Goal: Task Accomplishment & Management: Use online tool/utility

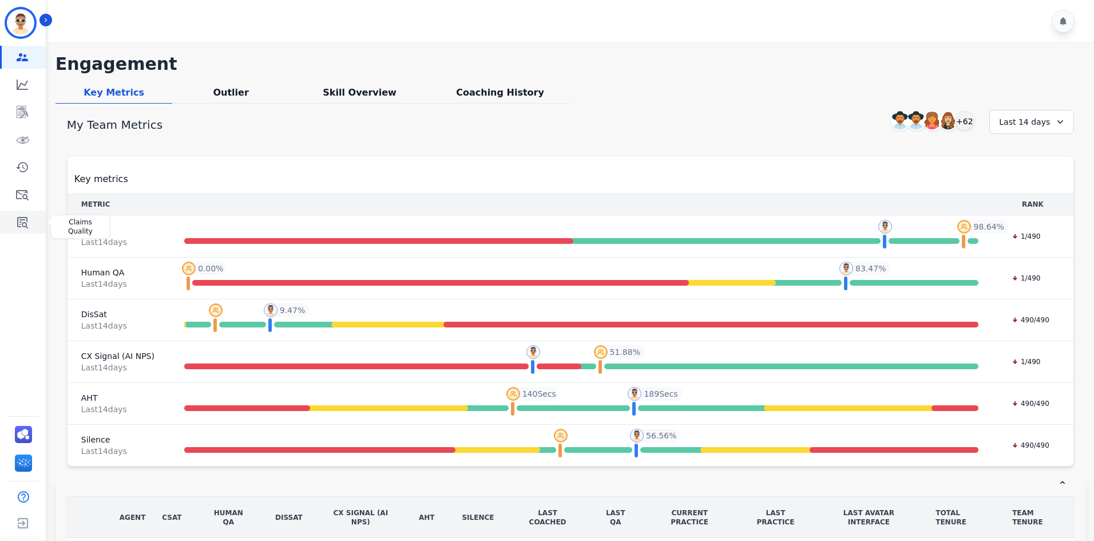
click at [23, 223] on icon "Sidebar" at bounding box center [22, 222] width 11 height 11
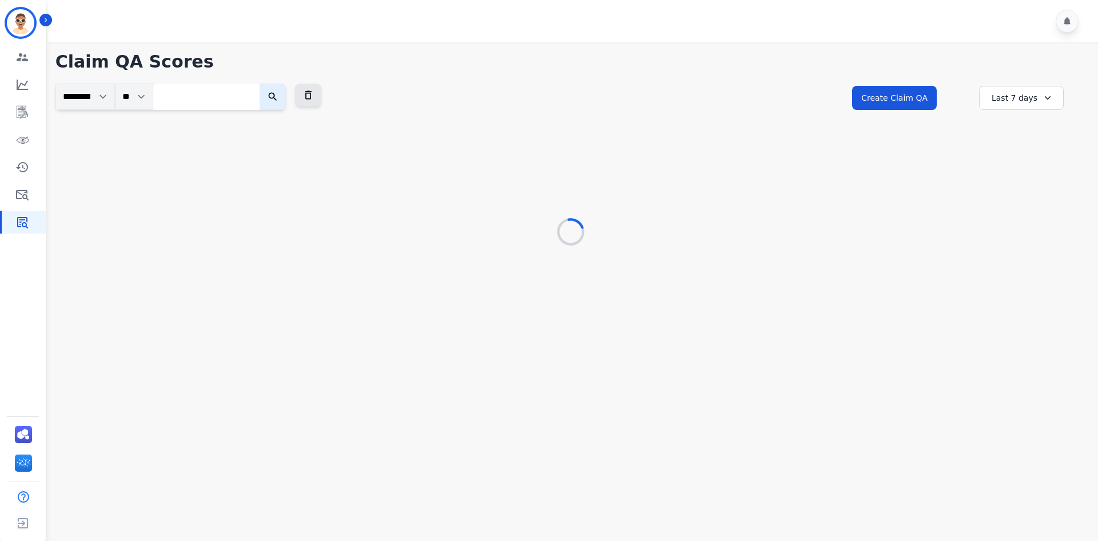
click at [50, 13] on div at bounding box center [574, 21] width 1054 height 42
click at [52, 18] on div at bounding box center [574, 21] width 1054 height 42
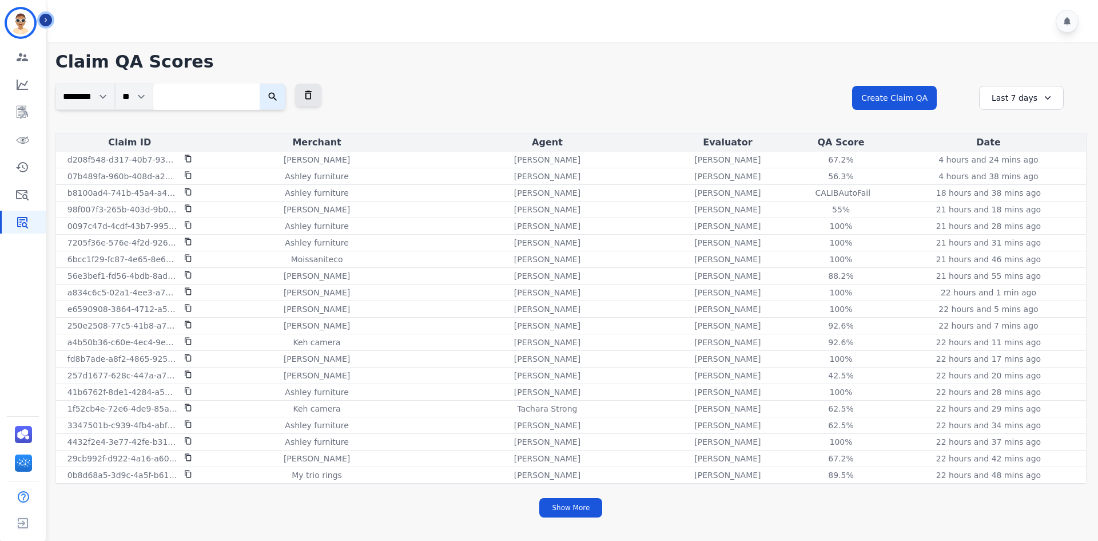
click at [43, 19] on icon "Sidebar" at bounding box center [46, 20] width 8 height 8
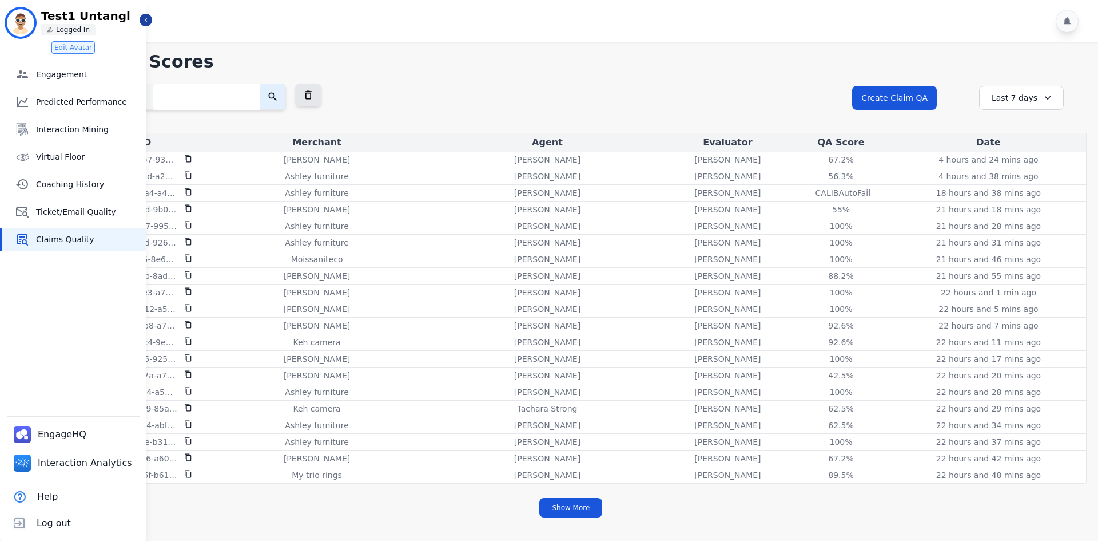
click at [139, 21] on div "Test1 Untangl ID: Test1_Untangl Test1 Untangl Logged In" at bounding box center [73, 22] width 133 height 27
click at [155, 22] on div at bounding box center [574, 21] width 1054 height 42
click at [145, 20] on icon "Sidebar" at bounding box center [146, 20] width 2 height 4
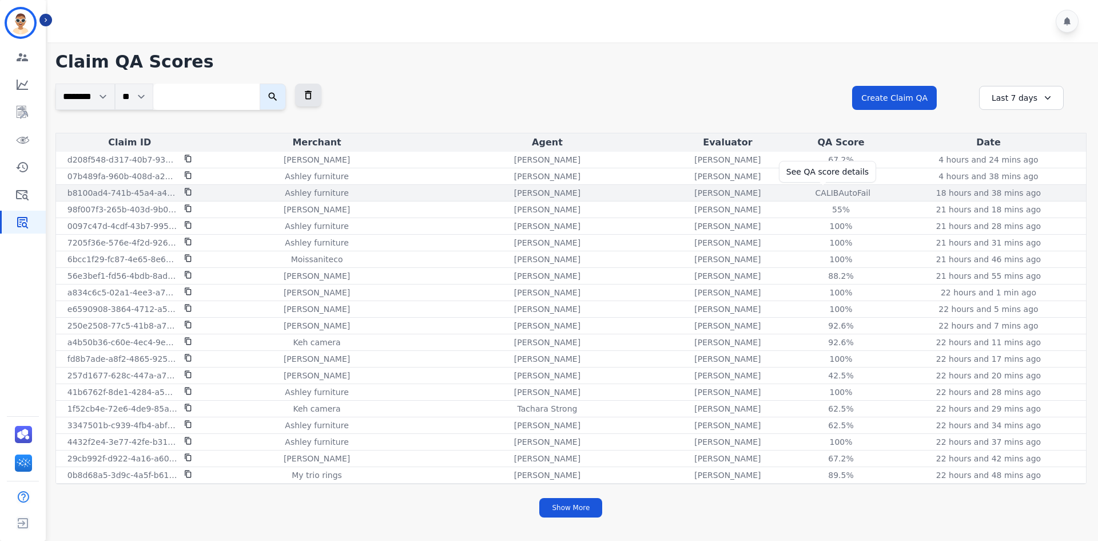
click at [827, 189] on div "CALIB AutoFail" at bounding box center [841, 192] width 51 height 11
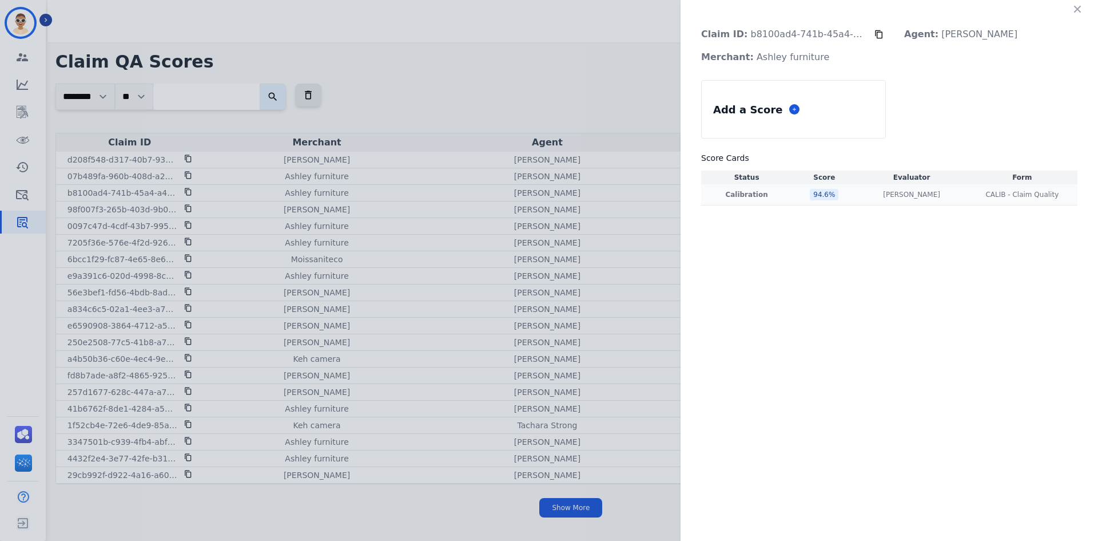
click at [734, 193] on p "Calibration" at bounding box center [747, 194] width 86 height 9
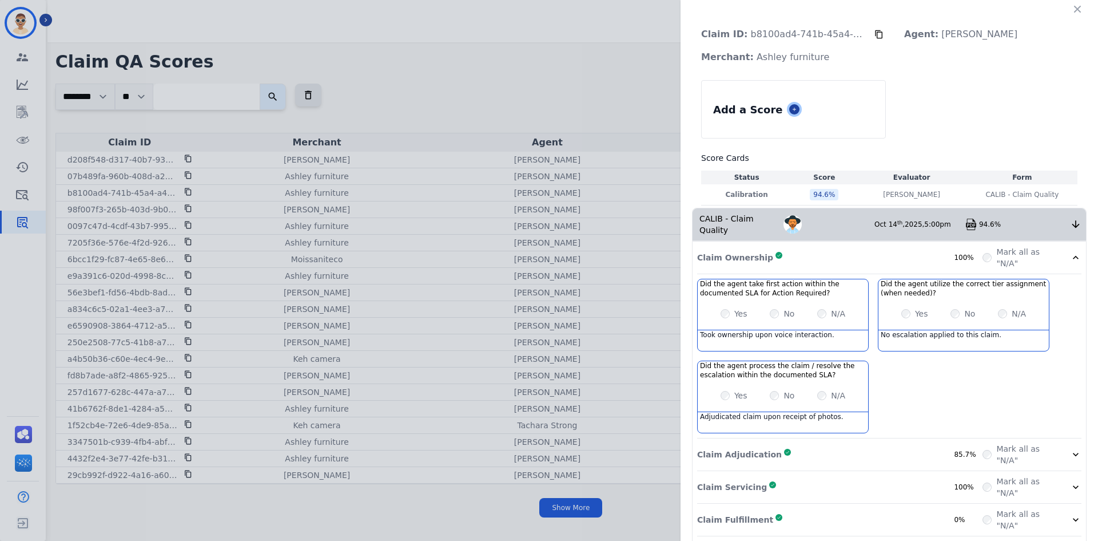
click at [792, 106] on icon at bounding box center [795, 109] width 6 height 6
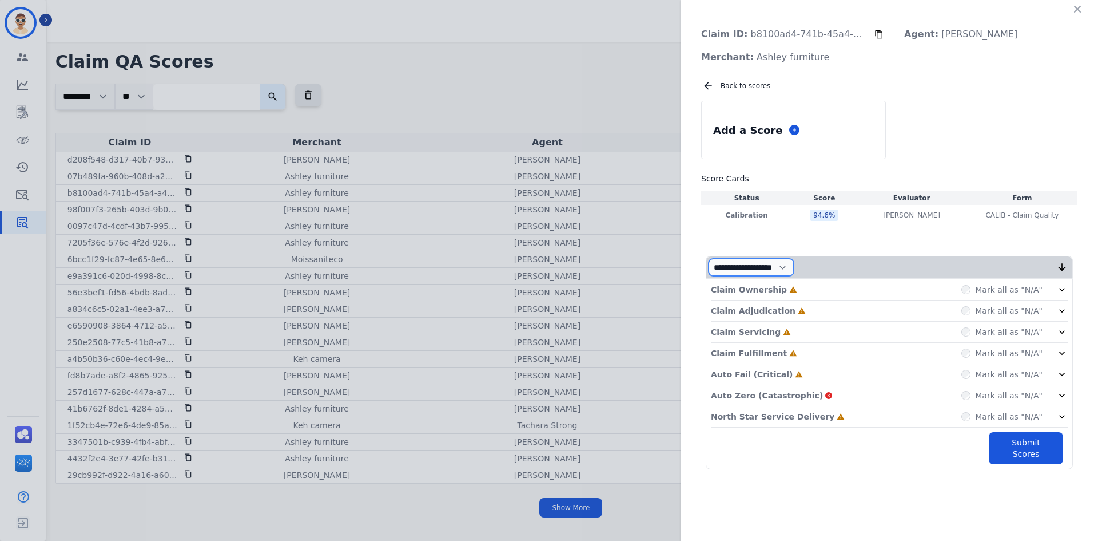
drag, startPoint x: 769, startPoint y: 265, endPoint x: 768, endPoint y: 272, distance: 6.3
click at [769, 265] on select "**********" at bounding box center [751, 267] width 85 height 17
select select "*"
click at [709, 276] on select "**********" at bounding box center [751, 267] width 85 height 17
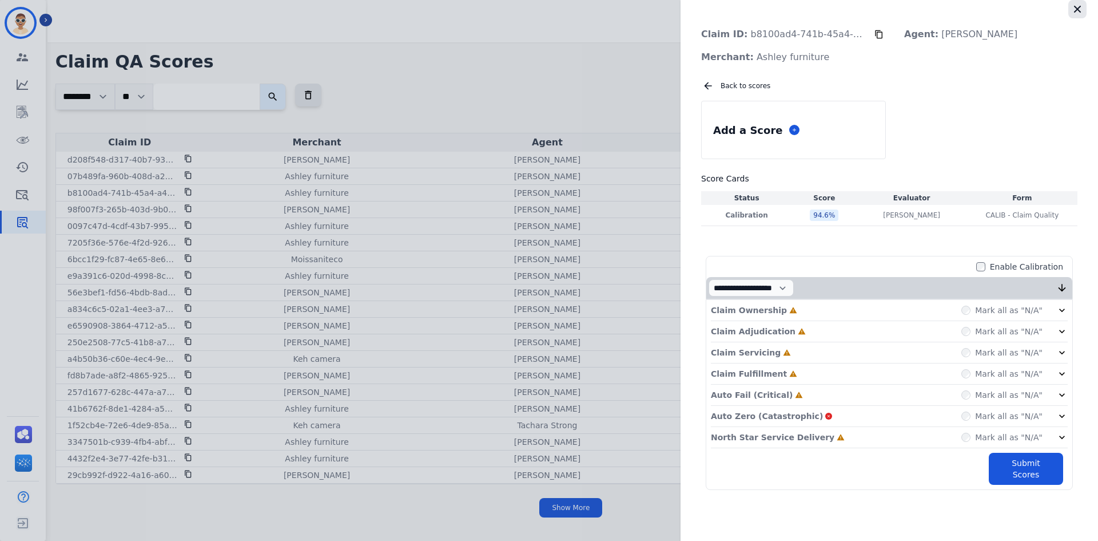
click at [1082, 11] on button "button" at bounding box center [1078, 9] width 18 height 18
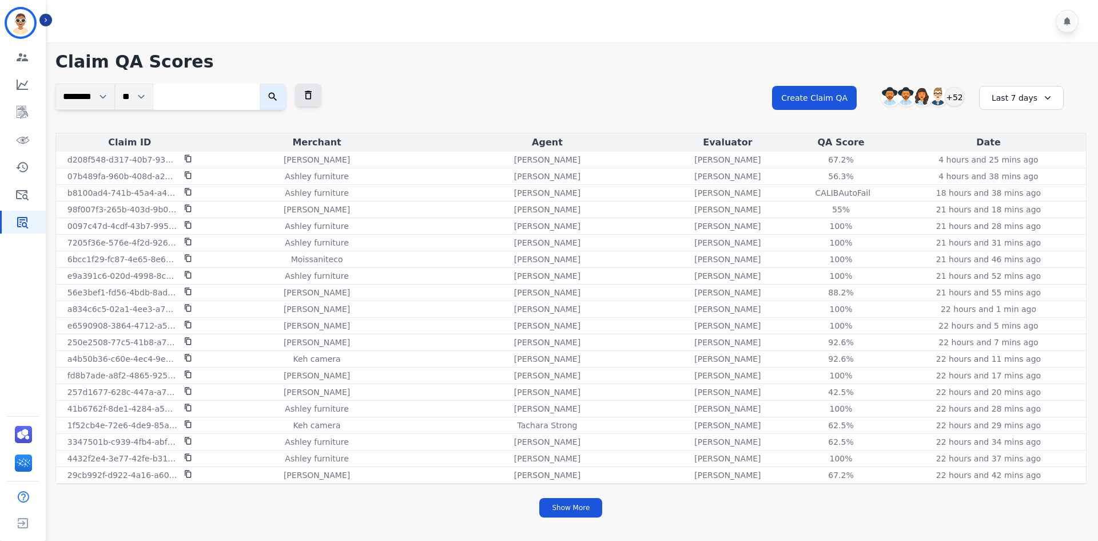
click at [700, 66] on h1 "Claim QA Scores" at bounding box center [570, 61] width 1031 height 21
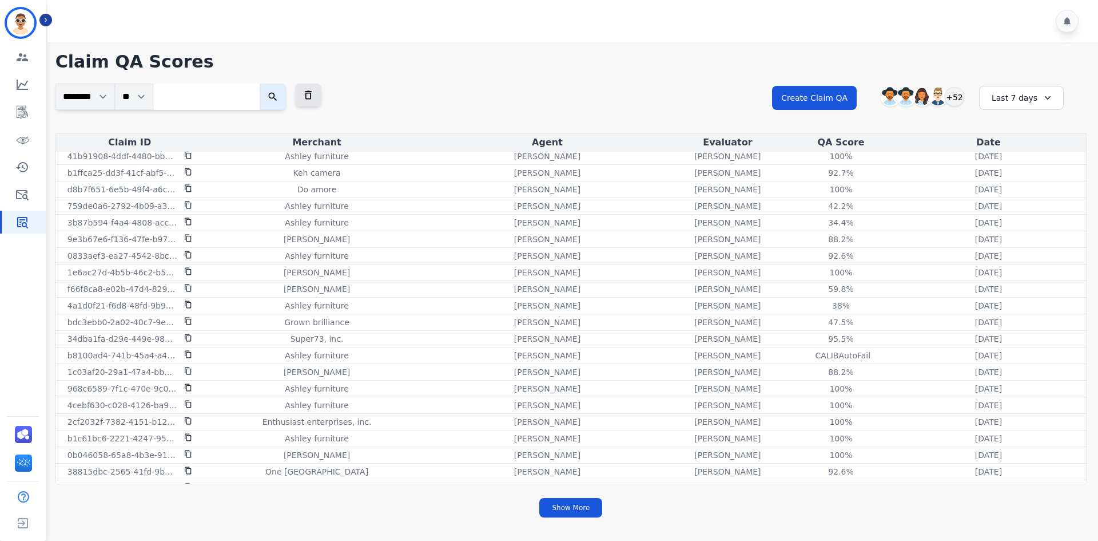
scroll to position [1222, 0]
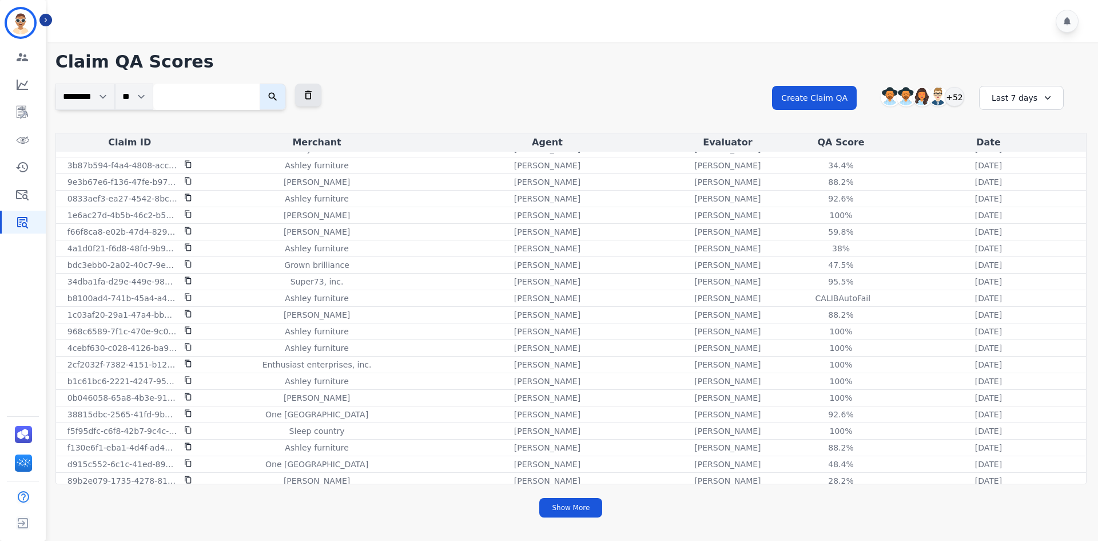
drag, startPoint x: 1094, startPoint y: 91, endPoint x: 1070, endPoint y: 85, distance: 24.7
click at [1094, 91] on div "**********" at bounding box center [571, 283] width 1054 height 482
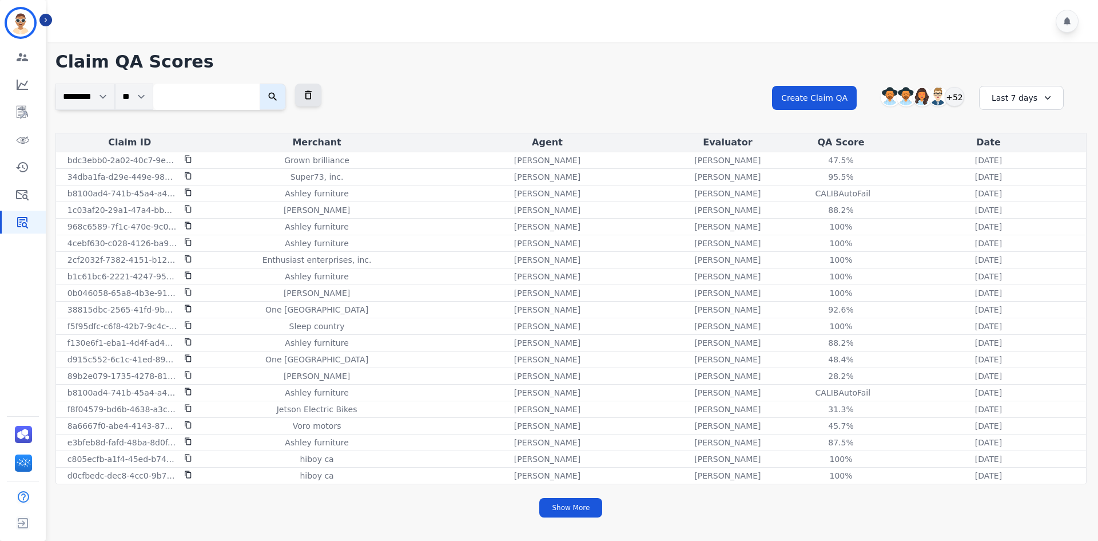
scroll to position [926, 0]
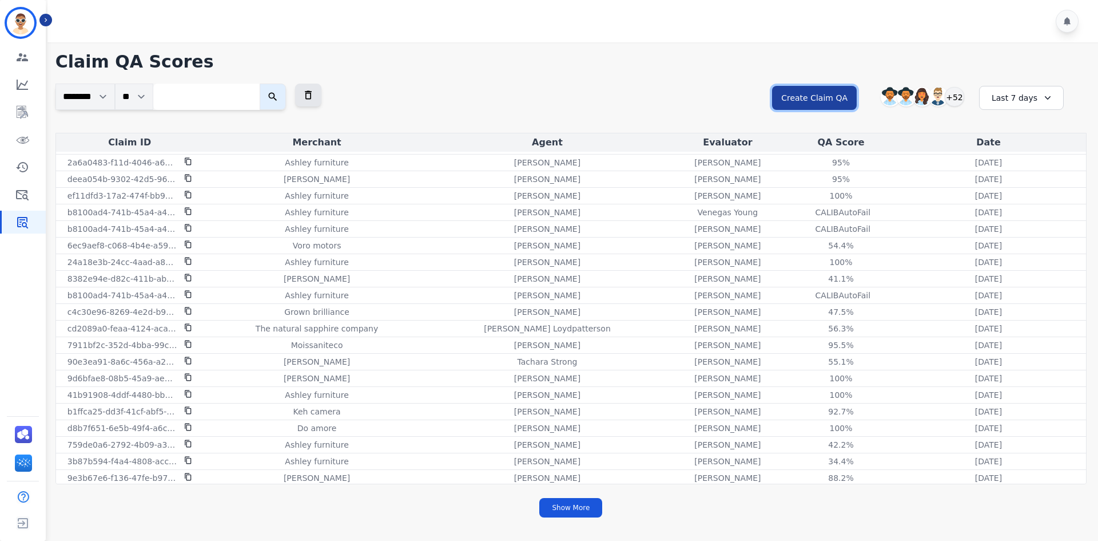
click at [813, 87] on button "Create Claim QA" at bounding box center [814, 98] width 85 height 24
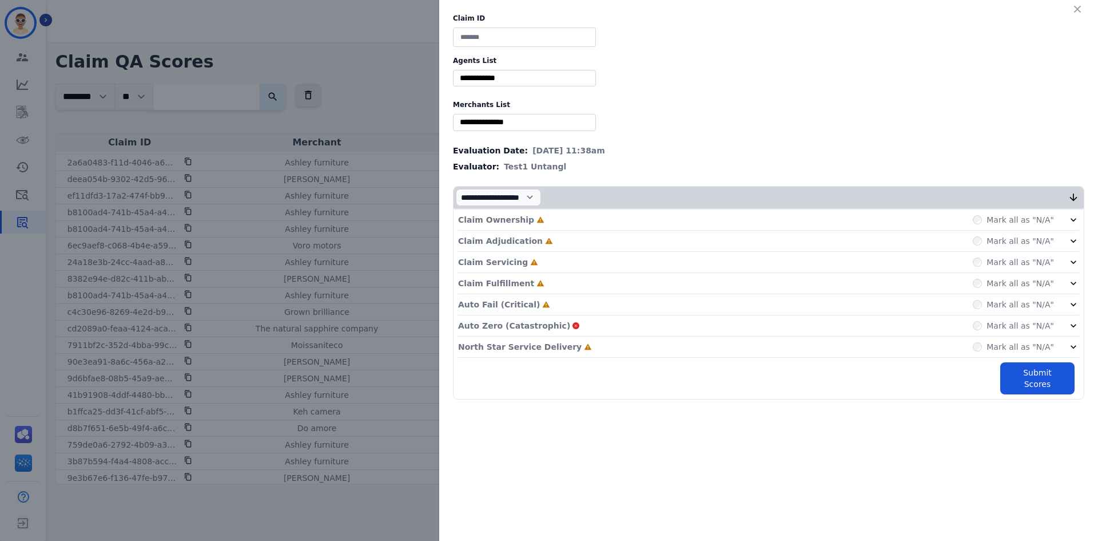
click at [521, 48] on div "Claim ID Agents List ** [PERSON_NAME] [PERSON_NAME] [PERSON_NAME] [PERSON_NAME]…" at bounding box center [768, 206] width 659 height 413
click at [563, 423] on div "Claim ID Agents List ** [PERSON_NAME] [PERSON_NAME] [PERSON_NAME] [PERSON_NAME]…" at bounding box center [768, 270] width 659 height 541
click at [1074, 10] on icon "button" at bounding box center [1077, 8] width 11 height 11
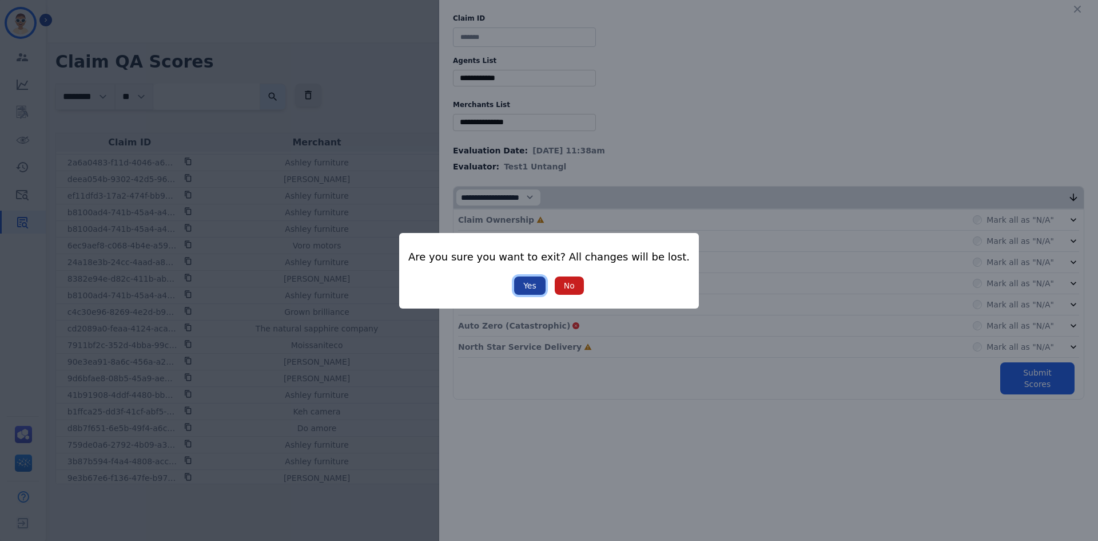
click at [525, 286] on button "Yes" at bounding box center [529, 285] width 31 height 18
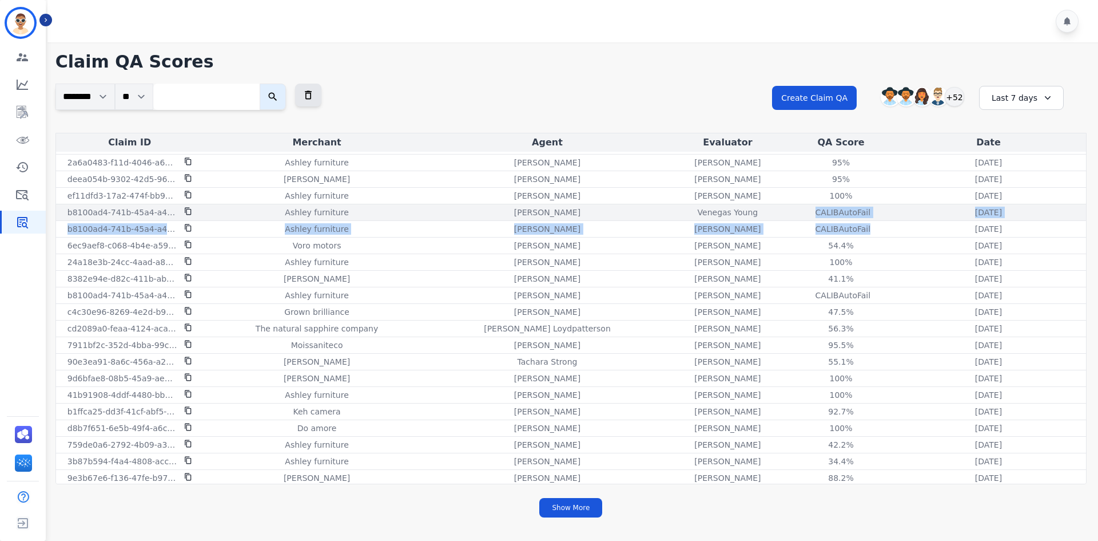
drag, startPoint x: 864, startPoint y: 228, endPoint x: 789, endPoint y: 217, distance: 75.7
click at [789, 217] on tbody "d208f548-d317-40b7-93ae-3ff3274bd62d [PERSON_NAME] [PERSON_NAME] [PERSON_NAME] …" at bounding box center [571, 54] width 1030 height 1658
click at [823, 214] on div "CALIB AutoFail" at bounding box center [841, 212] width 51 height 11
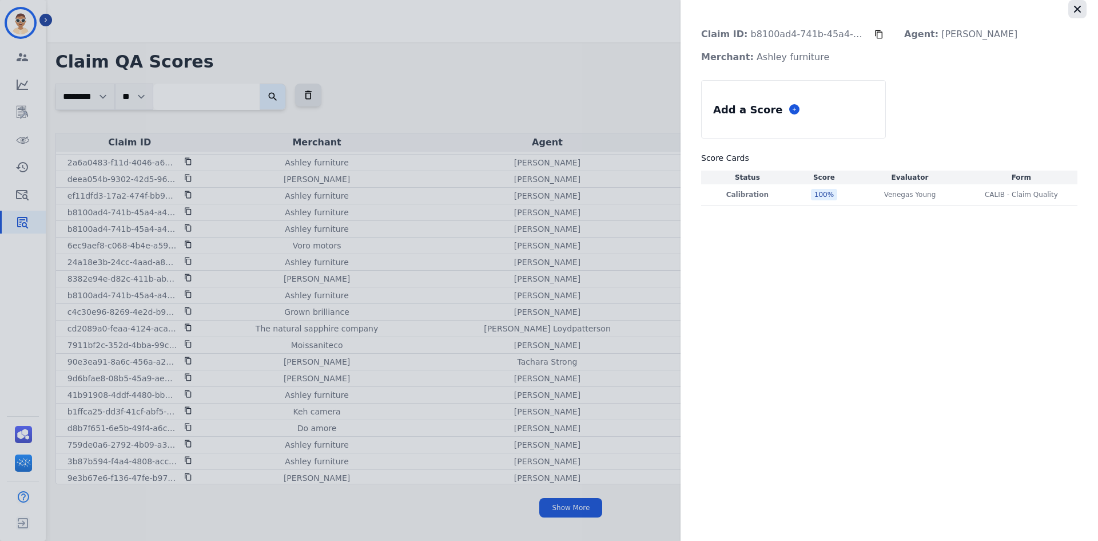
click at [1079, 10] on icon "button" at bounding box center [1077, 9] width 7 height 7
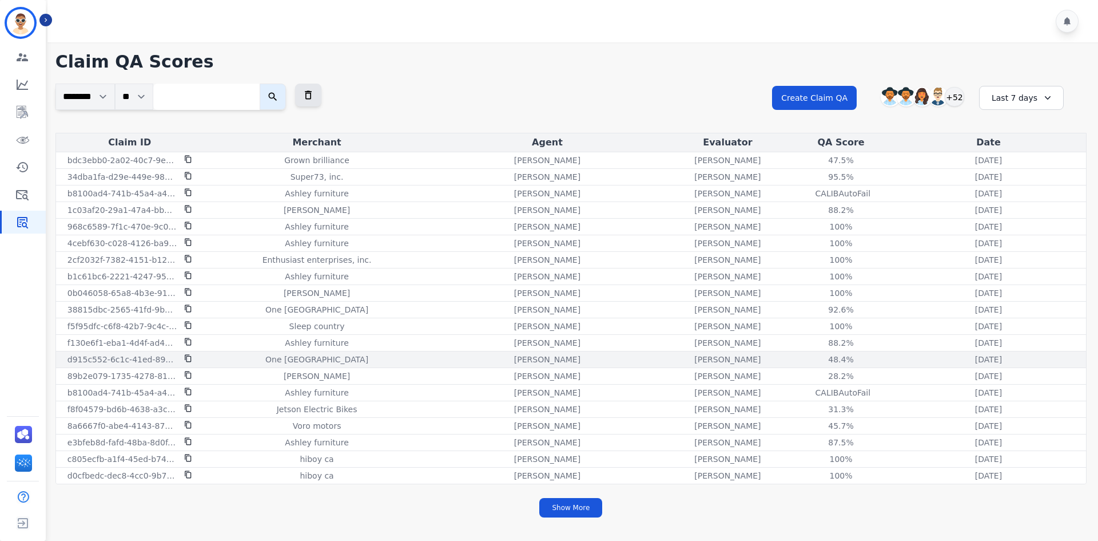
scroll to position [1327, 0]
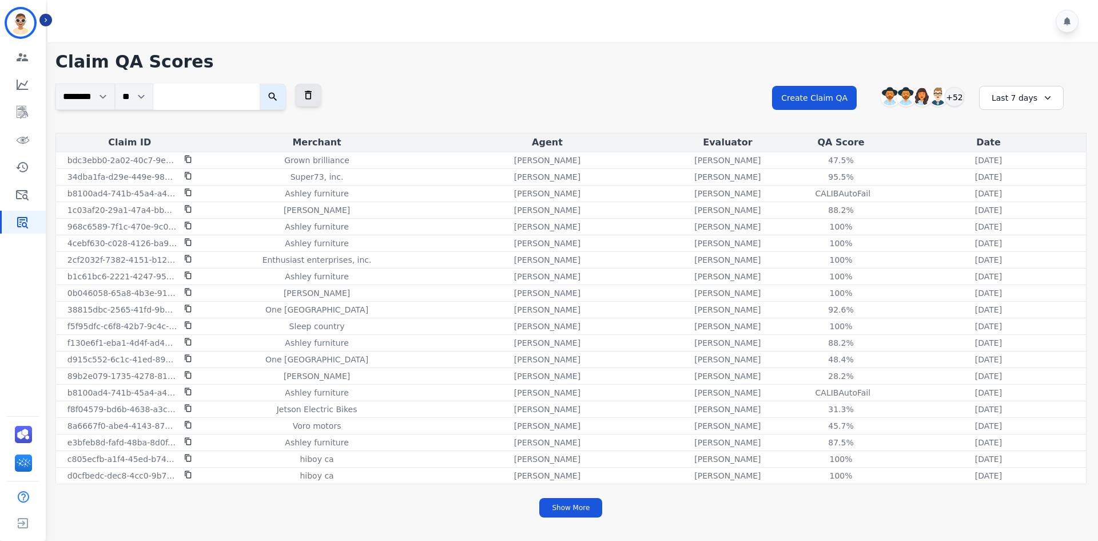
click at [1015, 99] on div "Last 7 days" at bounding box center [1021, 98] width 85 height 24
click at [1012, 186] on li "Last 14 days" at bounding box center [1028, 181] width 57 height 11
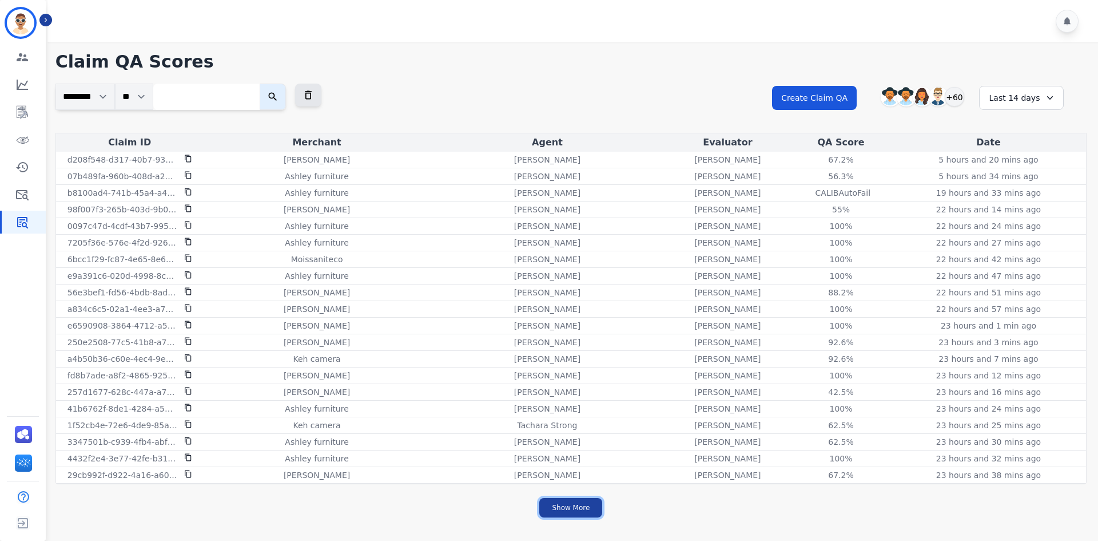
click at [570, 502] on button "Show More" at bounding box center [570, 507] width 63 height 19
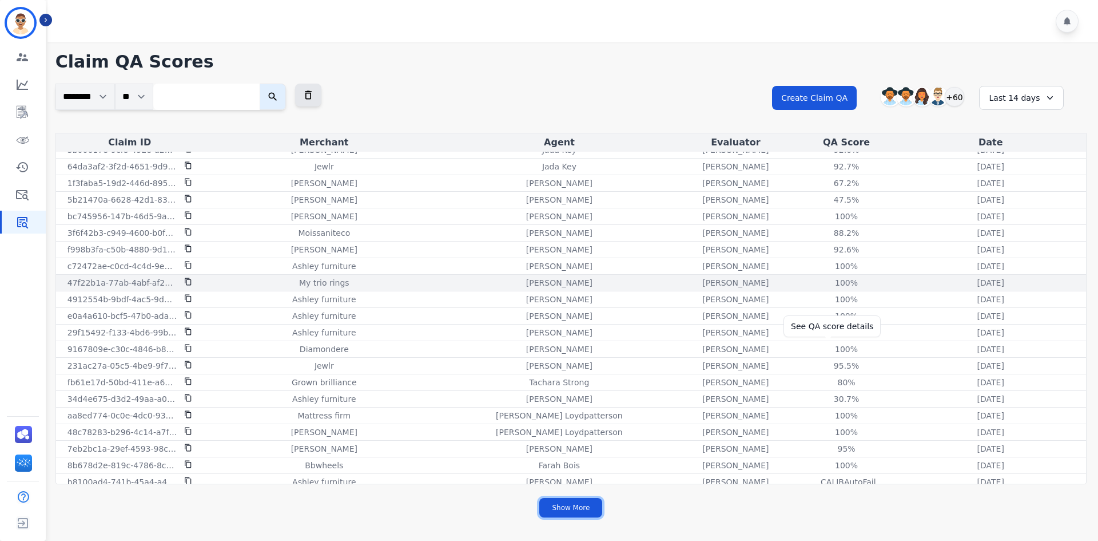
scroll to position [744, 0]
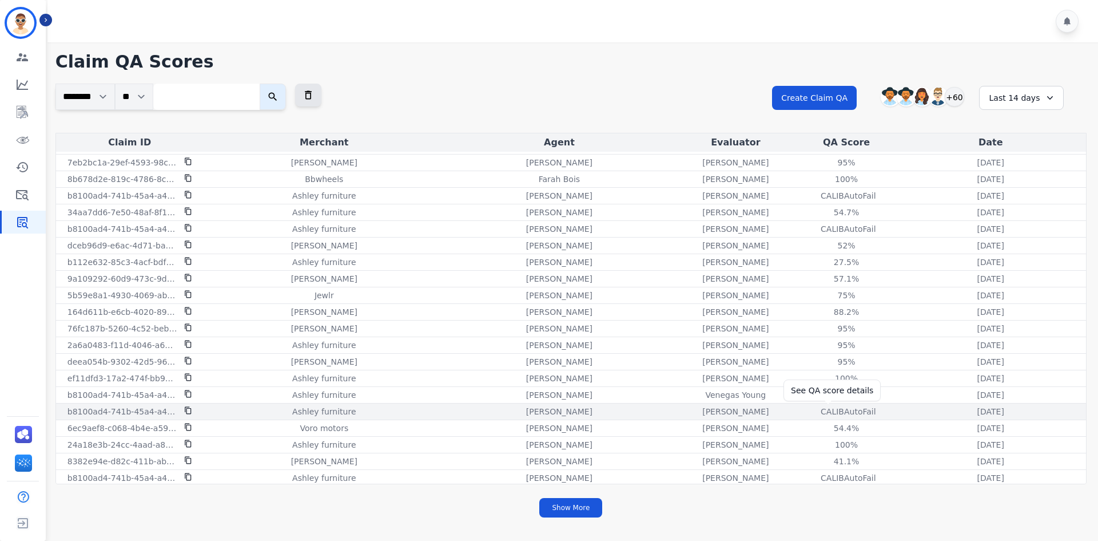
click at [833, 412] on div "CALIB AutoFail" at bounding box center [846, 411] width 51 height 11
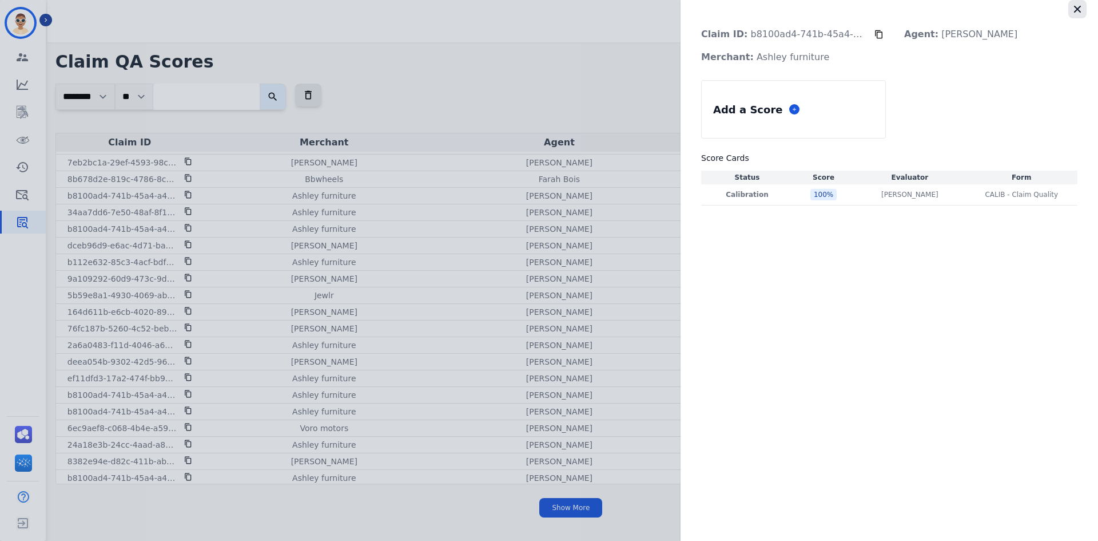
click at [1079, 14] on icon "button" at bounding box center [1077, 8] width 11 height 11
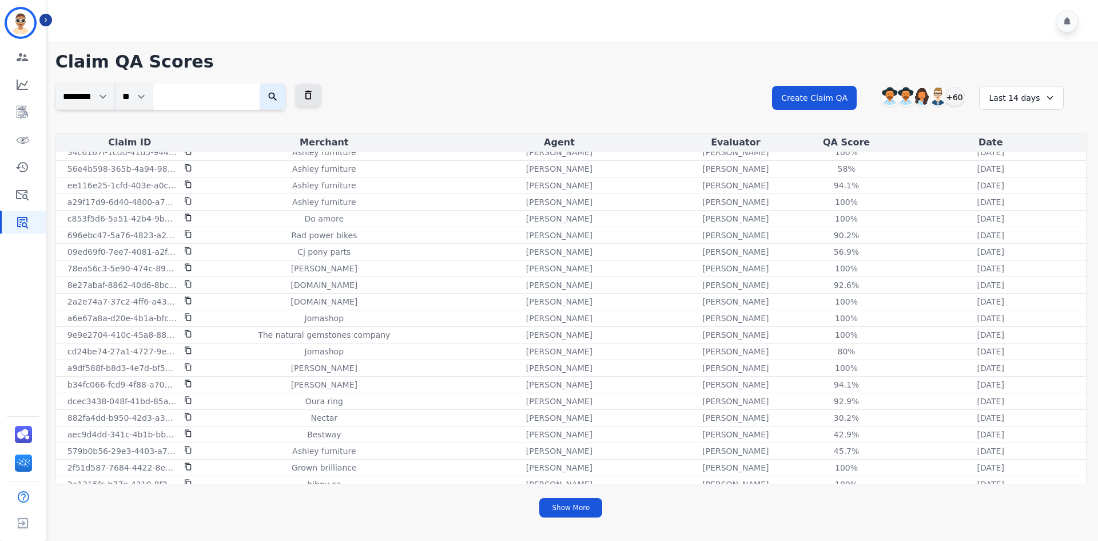
scroll to position [1773, 0]
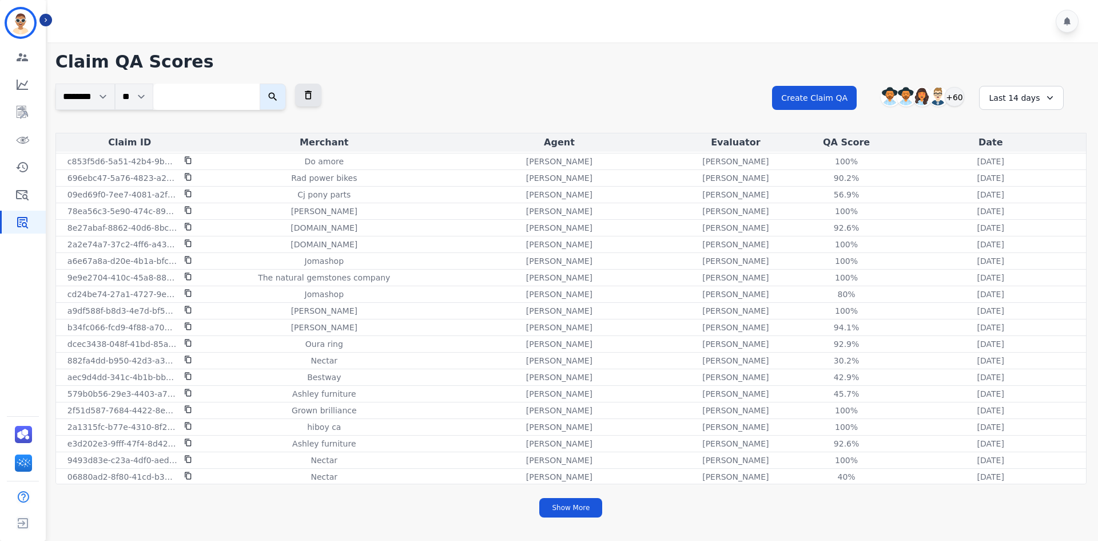
click at [179, 100] on input "search" at bounding box center [206, 97] width 106 height 26
paste input "**********"
type input "**********"
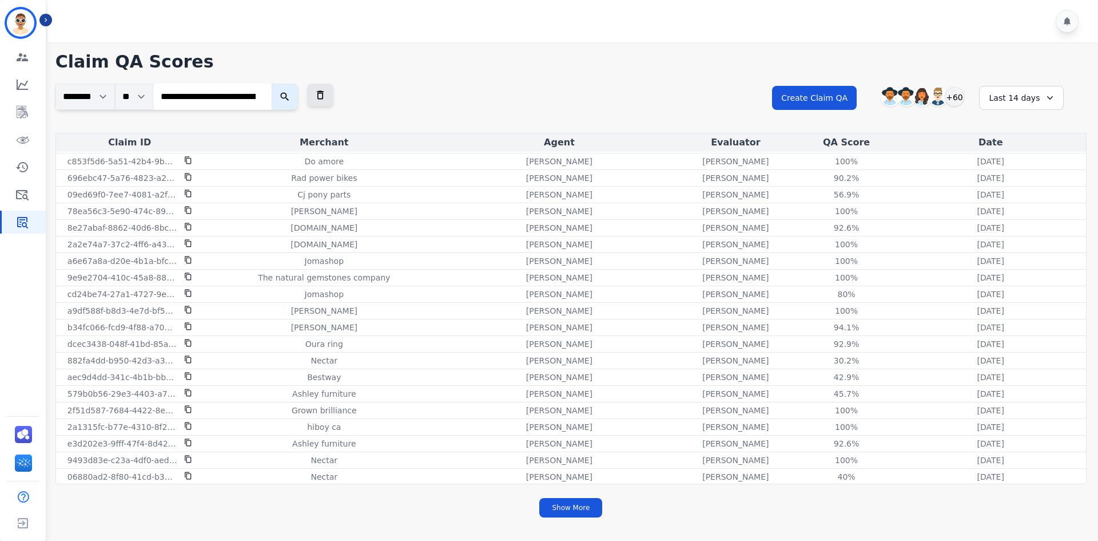
click at [291, 99] on icon "submit" at bounding box center [284, 96] width 11 height 11
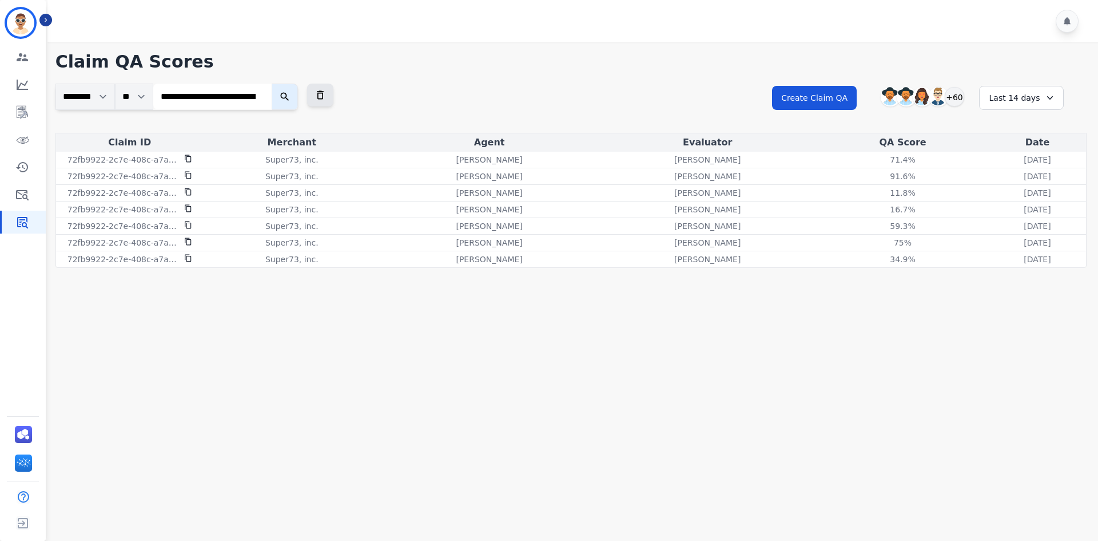
click at [219, 103] on input "**********" at bounding box center [212, 97] width 118 height 26
paste input "search"
type input "**********"
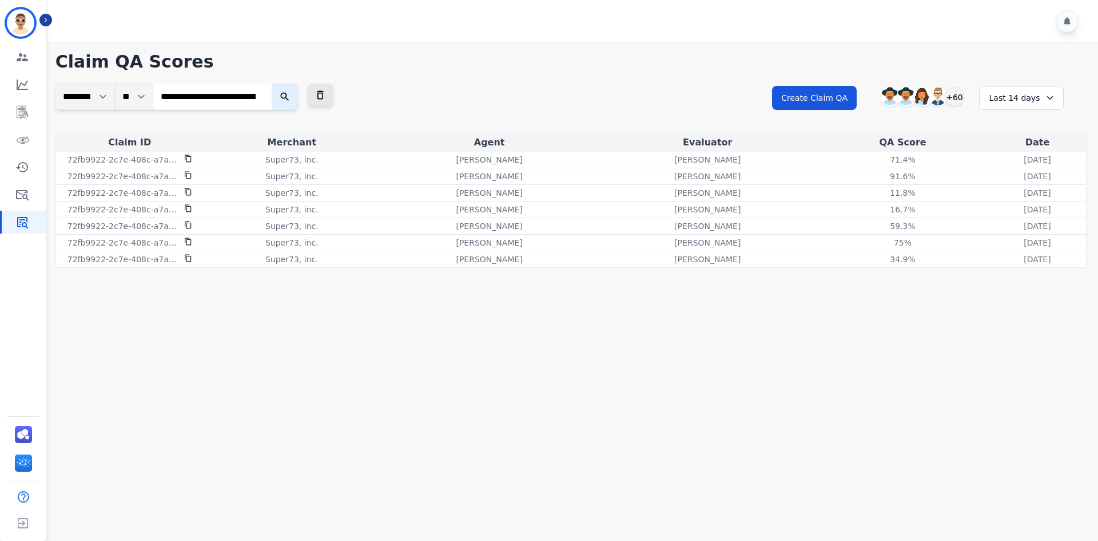
click at [289, 100] on icon "submit" at bounding box center [284, 97] width 9 height 9
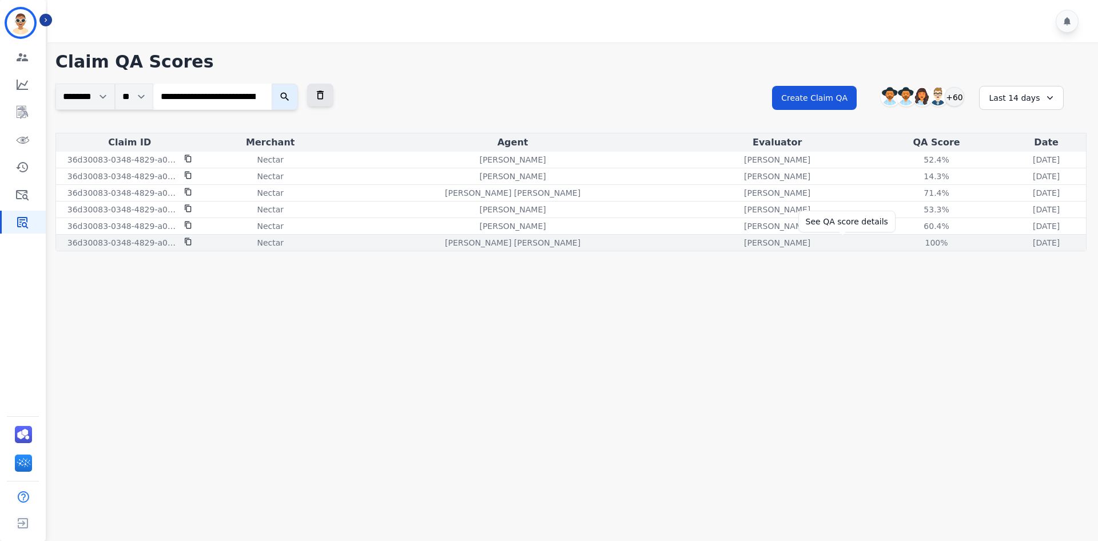
click at [911, 240] on div "100 %" at bounding box center [936, 242] width 51 height 11
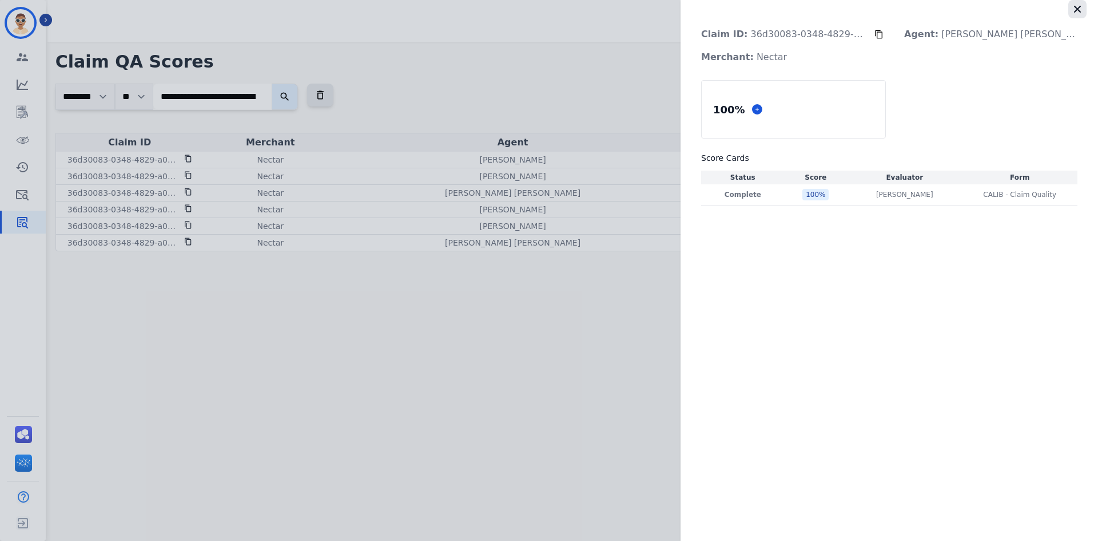
click at [1073, 6] on icon "button" at bounding box center [1077, 8] width 11 height 11
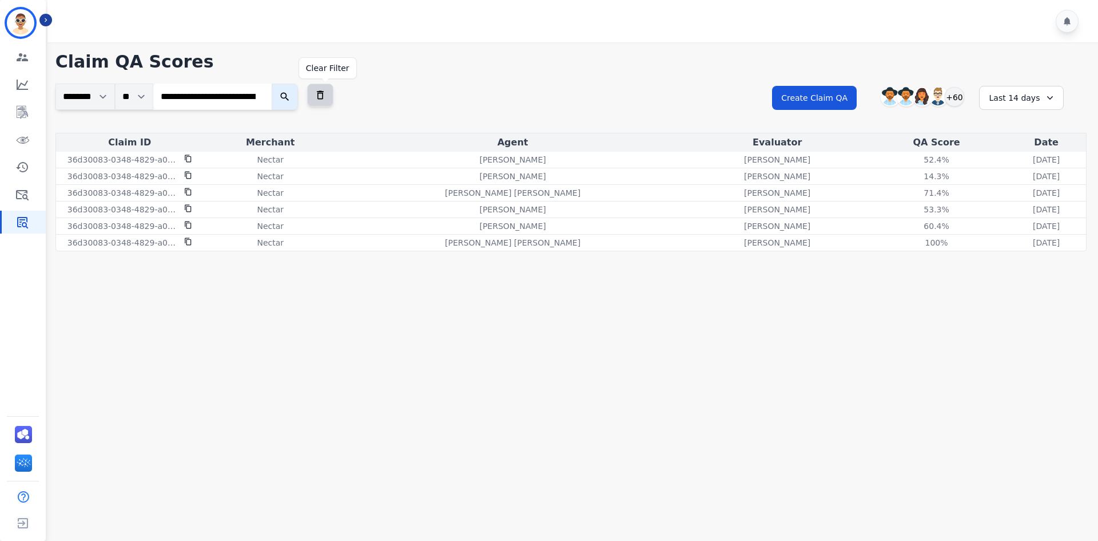
click at [324, 98] on icon at bounding box center [320, 95] width 7 height 9
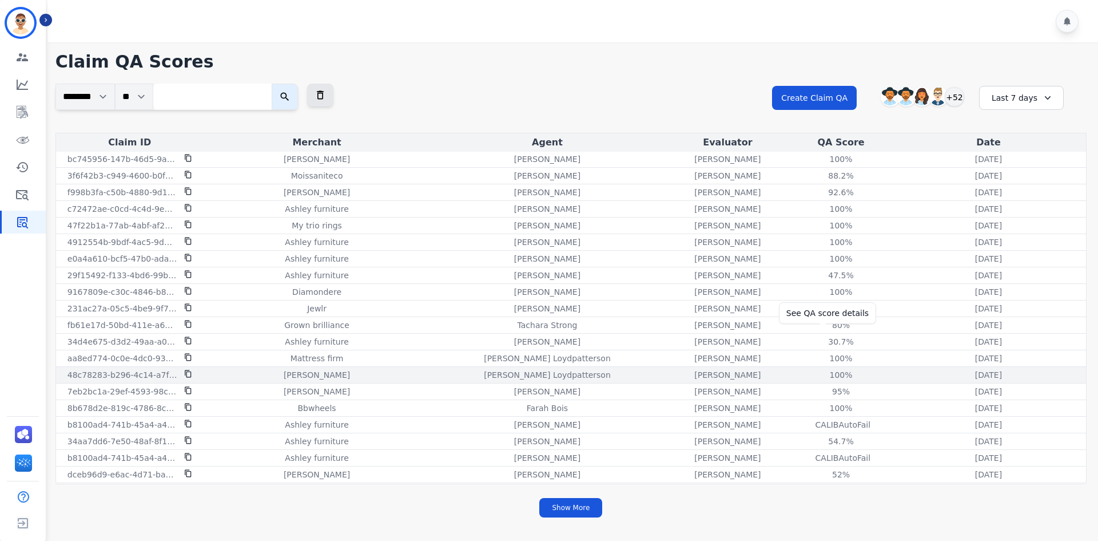
scroll to position [572, 0]
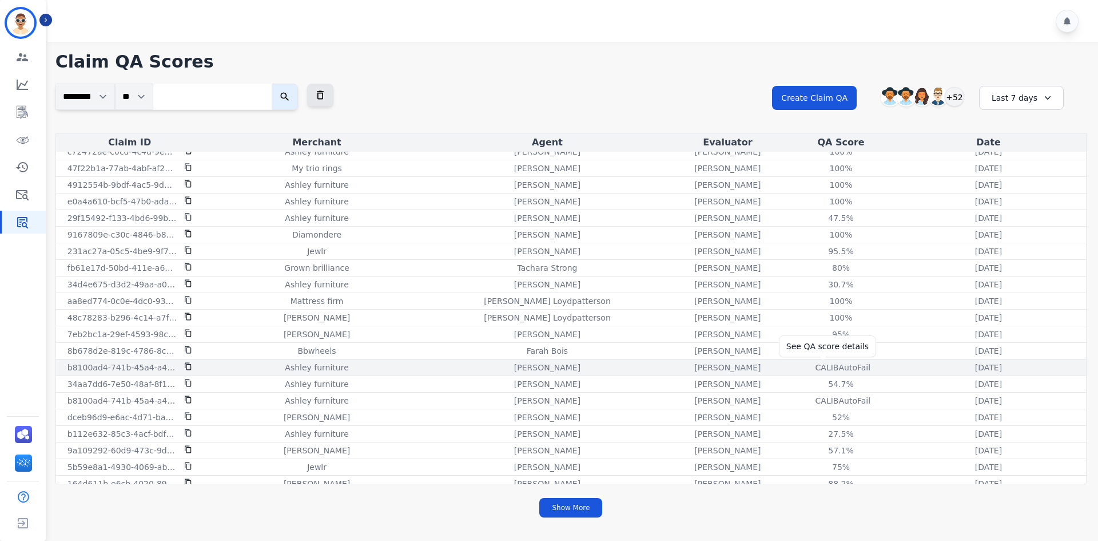
click at [831, 371] on div "CALIB AutoFail" at bounding box center [841, 367] width 51 height 11
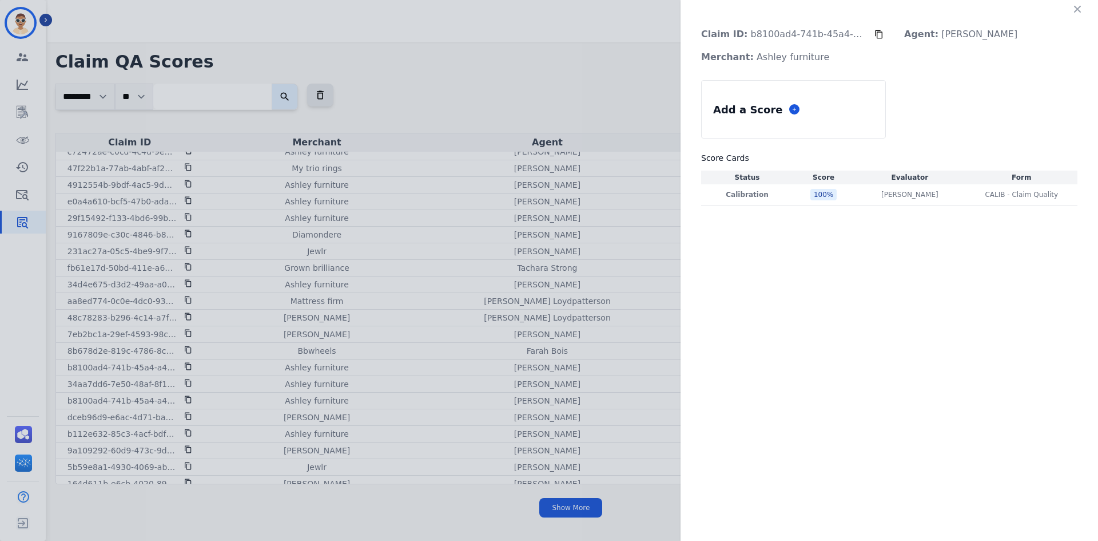
click at [620, 100] on div "Claim ID: b8100ad4-741b-45a4-a4d7-5f668de04e32 Agent: [PERSON_NAME]: [PERSON_NA…" at bounding box center [549, 270] width 1098 height 541
drag, startPoint x: 810, startPoint y: 279, endPoint x: 763, endPoint y: 238, distance: 62.4
click at [811, 280] on div "Claim ID: b8100ad4-741b-45a4-a4d7-5f668de04e32 Agent: [PERSON_NAME]: [PERSON_NA…" at bounding box center [890, 270] width 418 height 541
click at [646, 90] on div "Claim ID: b8100ad4-741b-45a4-a4d7-5f668de04e32 Agent: [PERSON_NAME]: [PERSON_NA…" at bounding box center [549, 270] width 1098 height 541
click at [1077, 10] on icon "button" at bounding box center [1077, 8] width 11 height 11
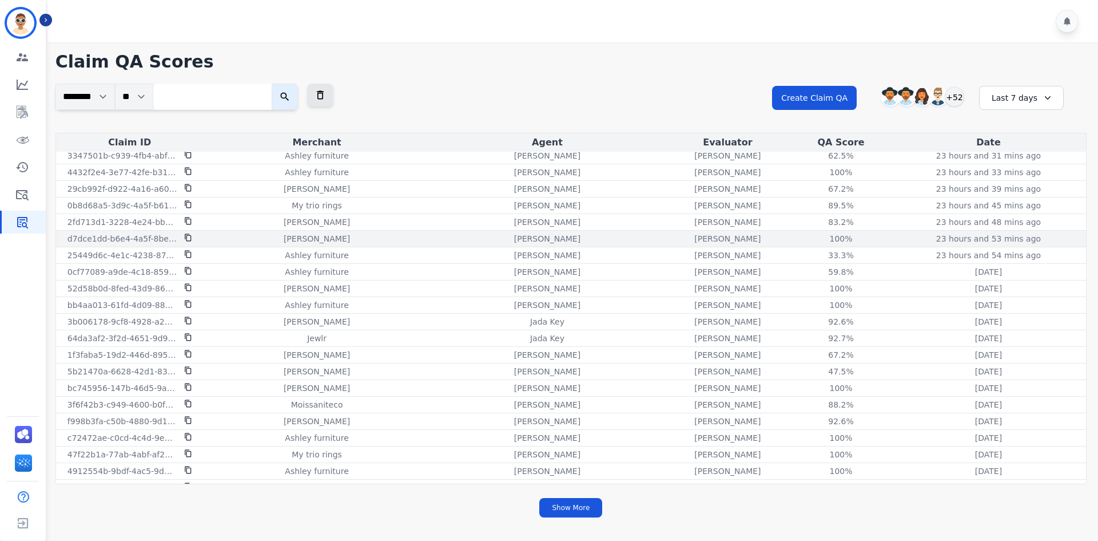
scroll to position [0, 0]
